Goal: Navigation & Orientation: Go to known website

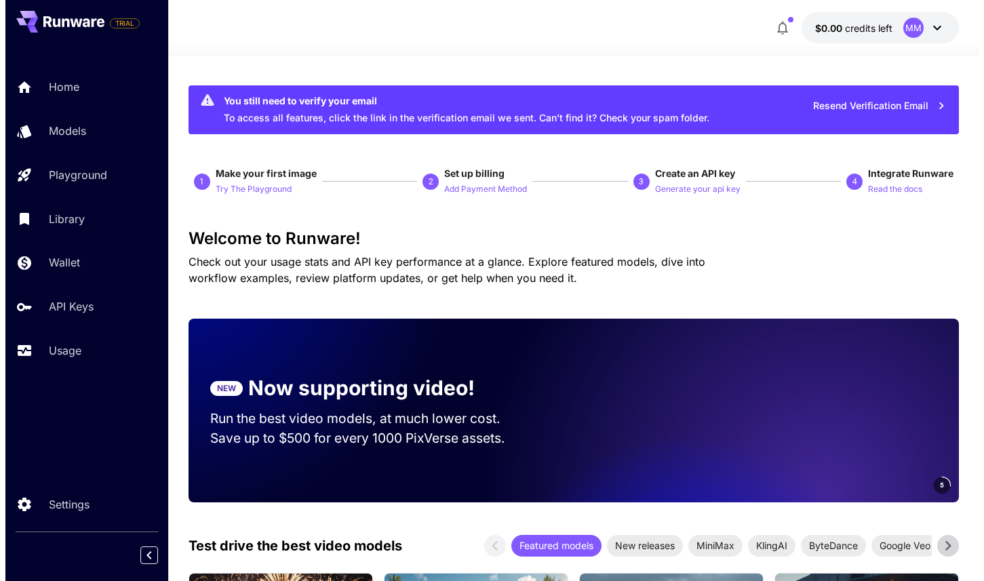
scroll to position [1687, 0]
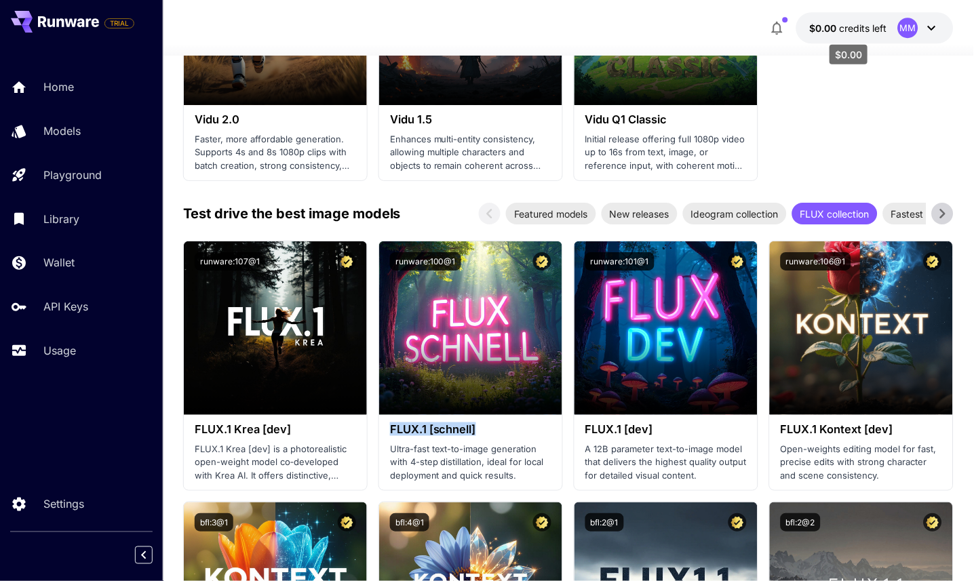
click at [878, 29] on span "credits left" at bounding box center [863, 28] width 47 height 12
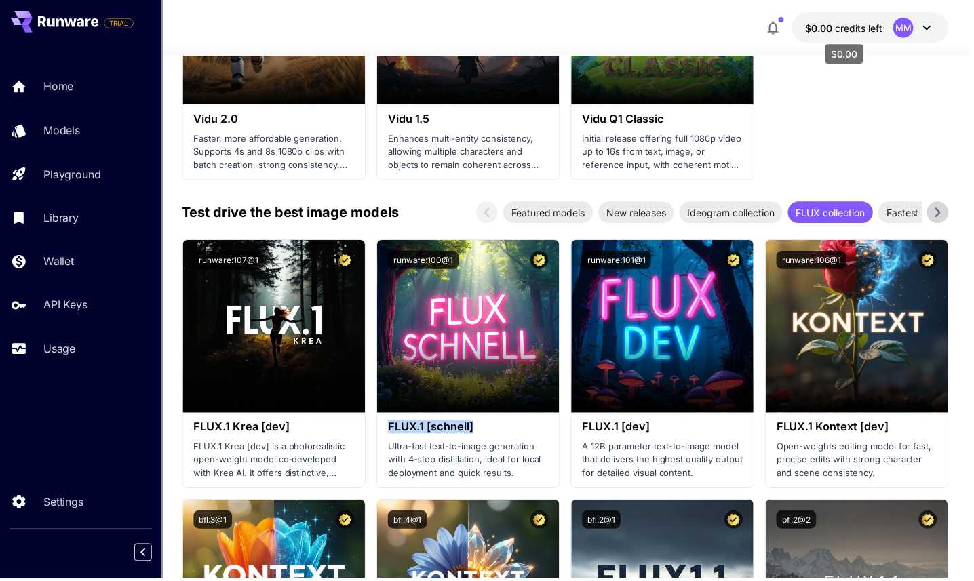
scroll to position [0, 0]
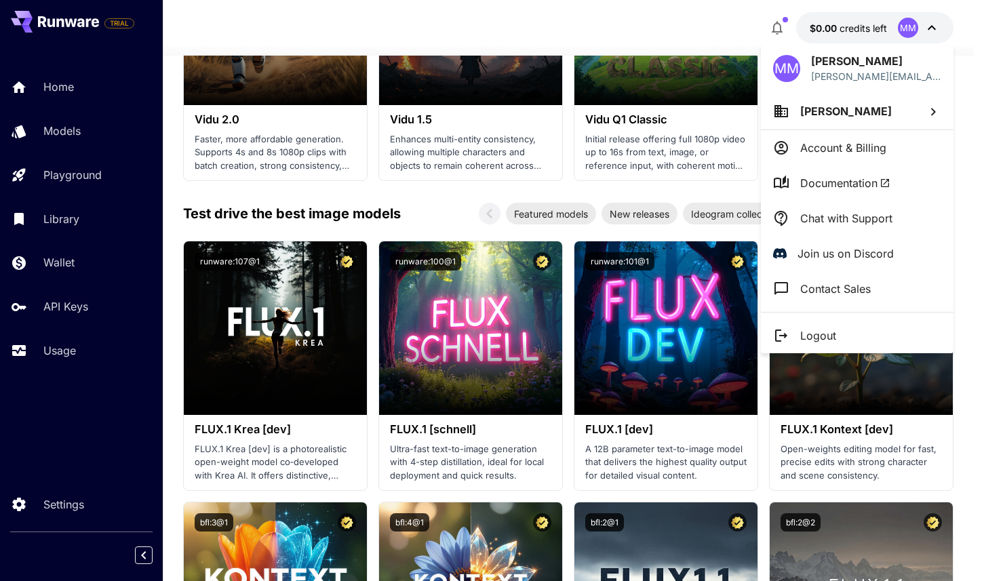
click at [376, 229] on div at bounding box center [492, 290] width 984 height 581
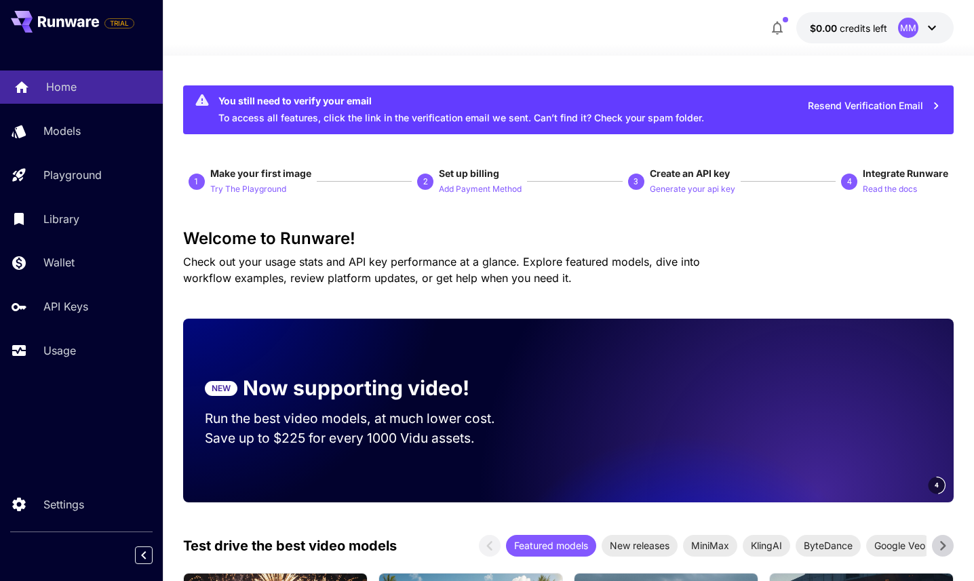
click at [60, 90] on p "Home" at bounding box center [61, 87] width 31 height 16
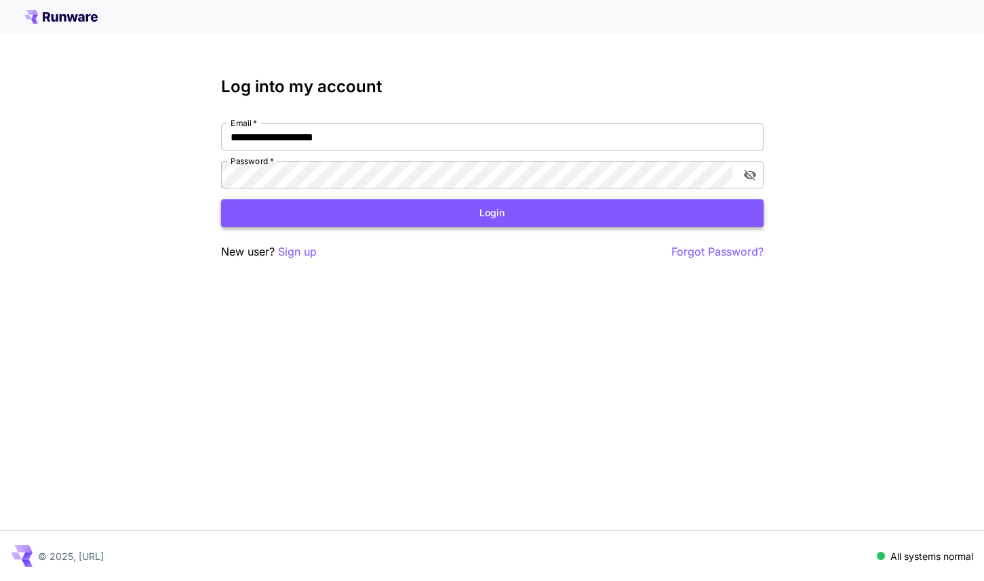
click at [427, 221] on button "Login" at bounding box center [492, 213] width 543 height 28
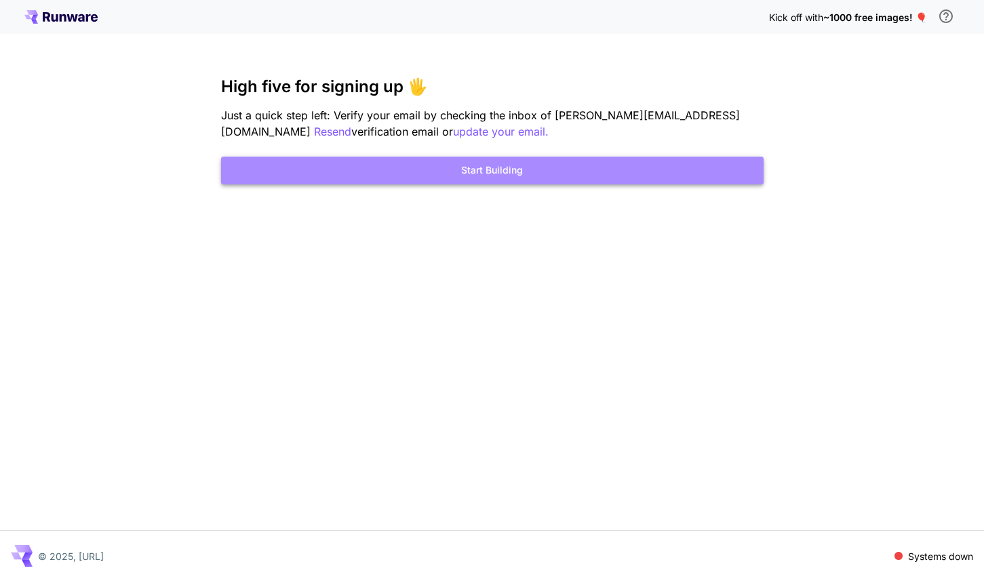
click at [485, 179] on button "Start Building" at bounding box center [492, 171] width 543 height 28
